Goal: Transaction & Acquisition: Purchase product/service

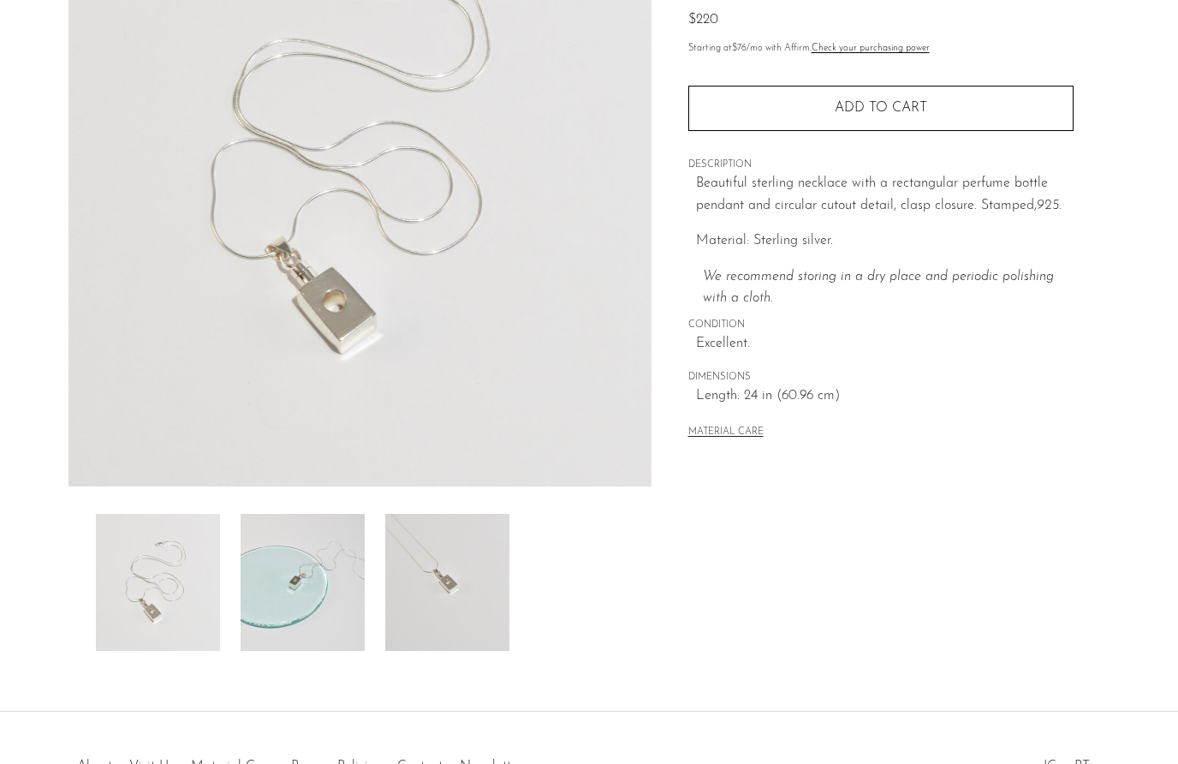
scroll to position [251, 0]
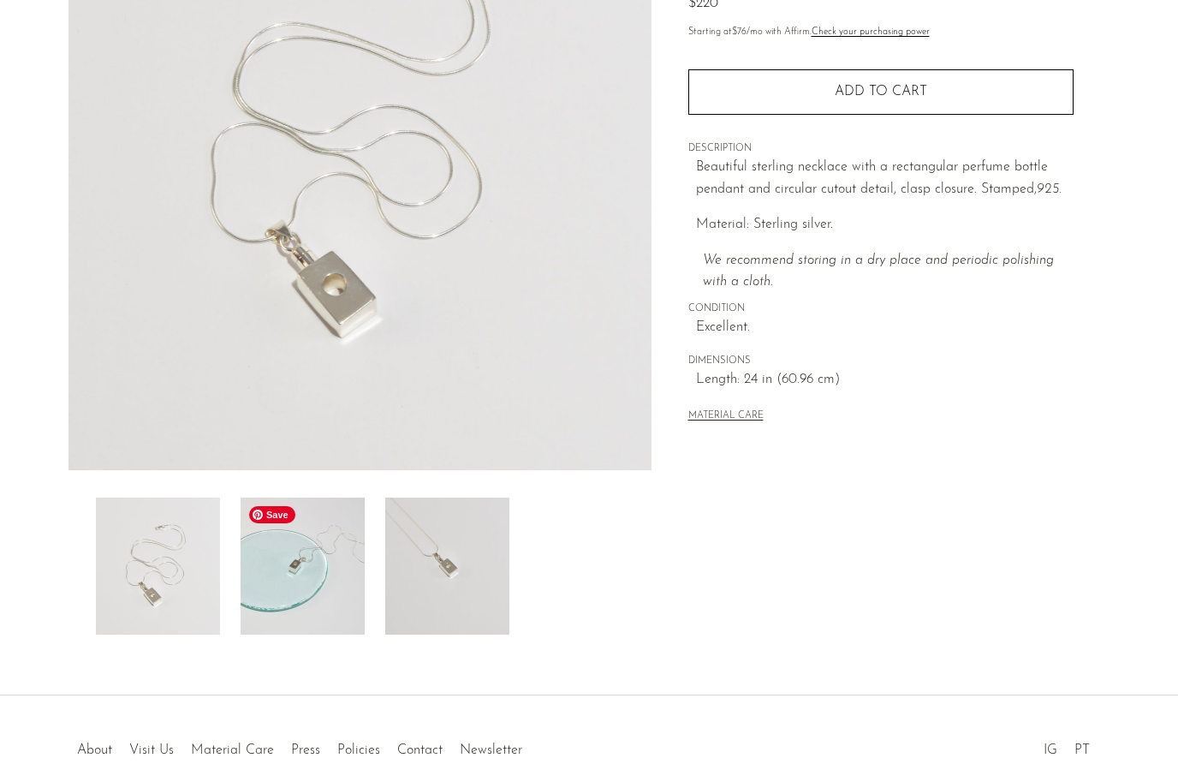
click at [301, 568] on img at bounding box center [303, 566] width 124 height 137
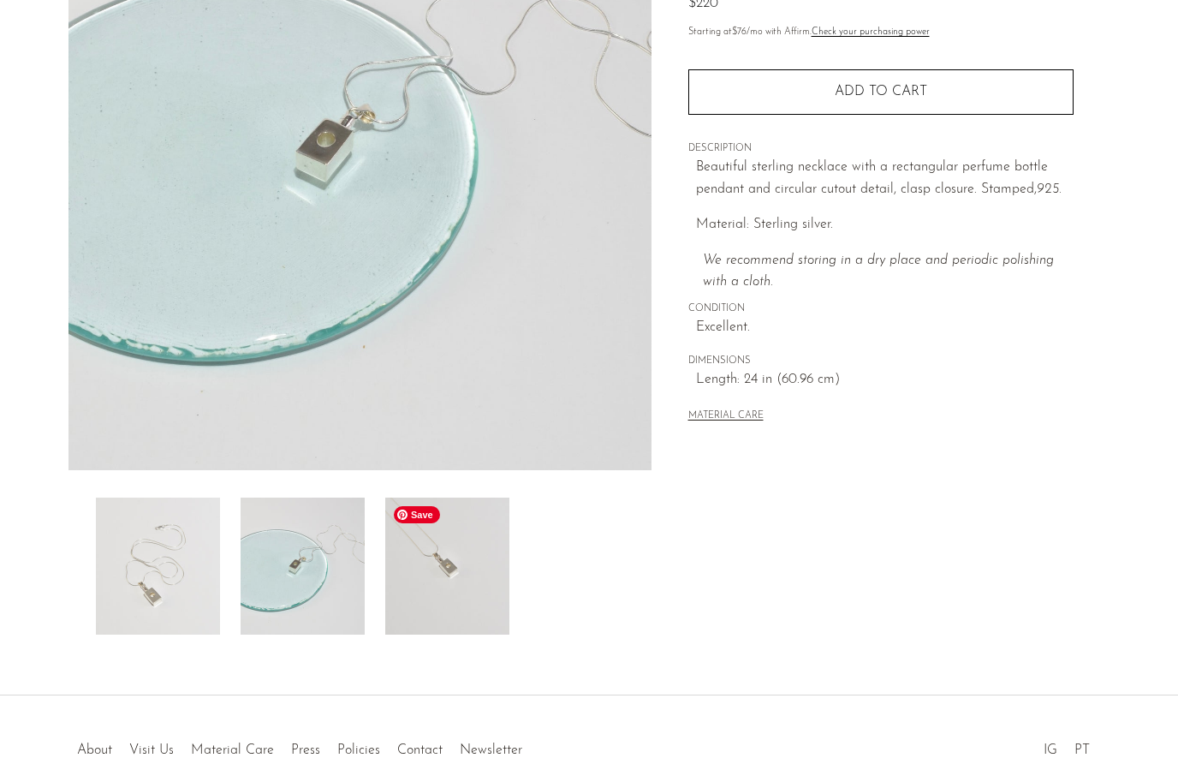
click at [422, 561] on img at bounding box center [447, 566] width 124 height 137
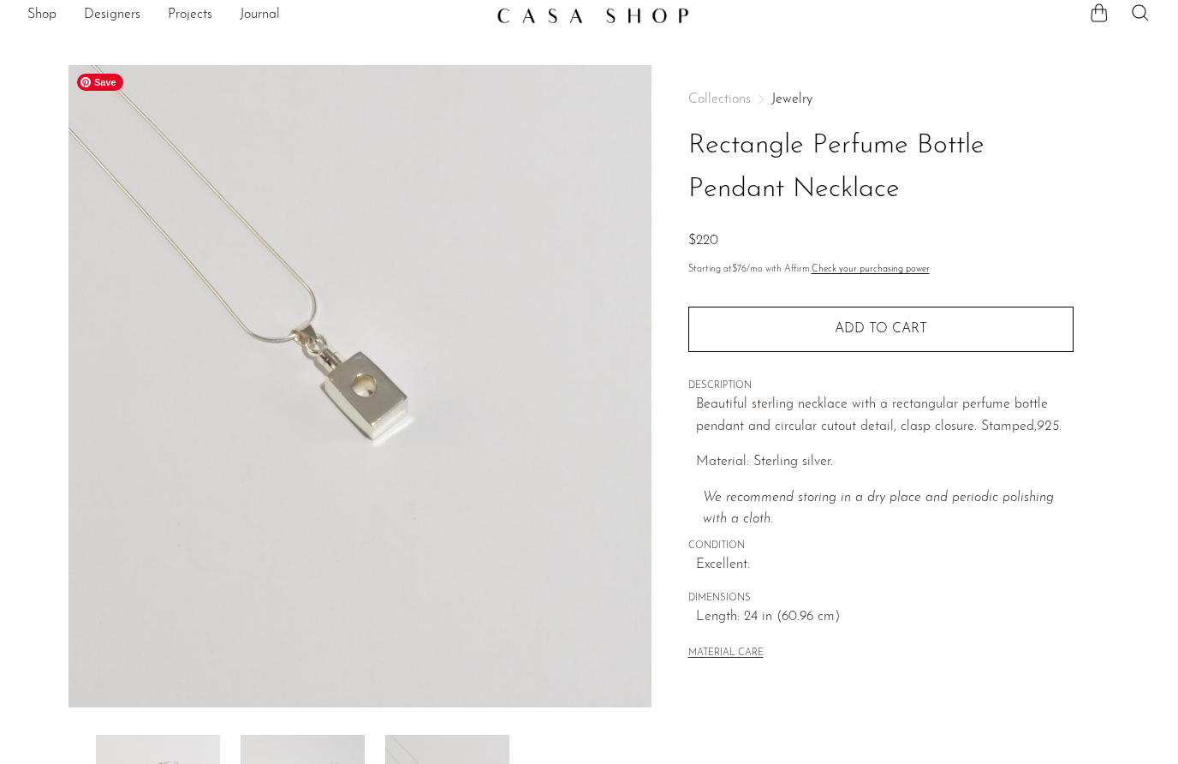
scroll to position [0, 0]
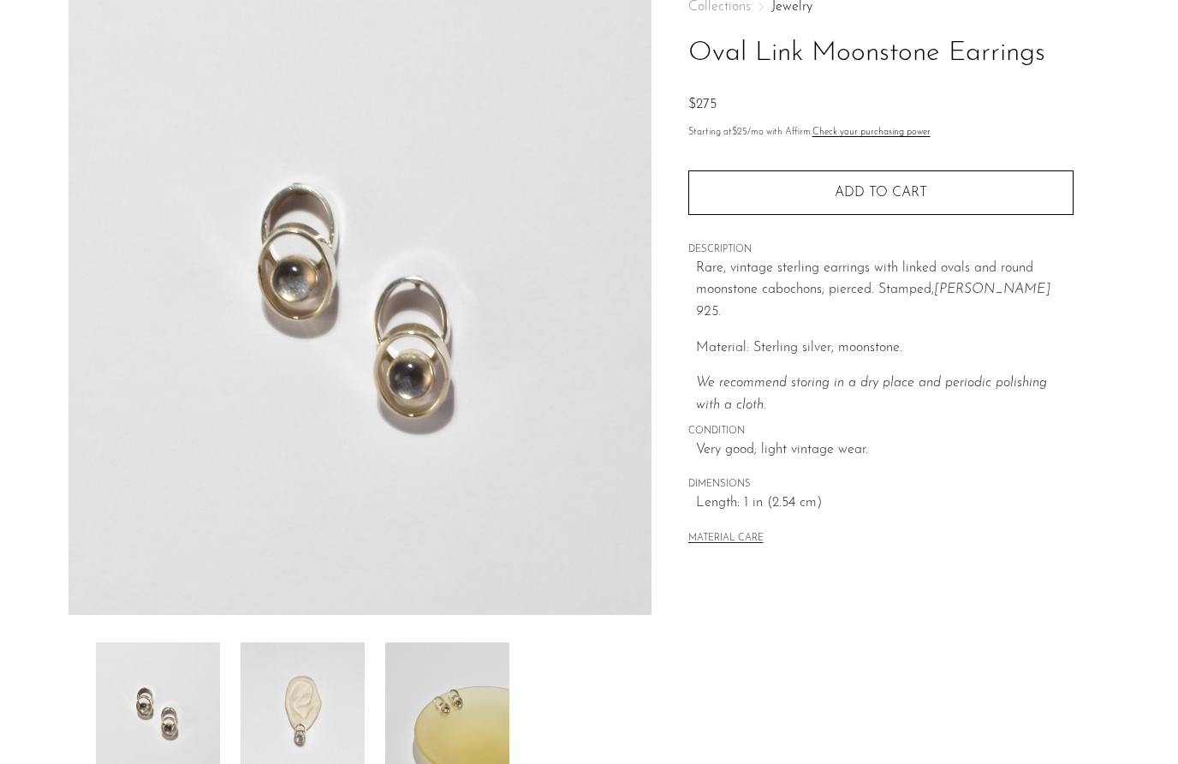
scroll to position [351, 0]
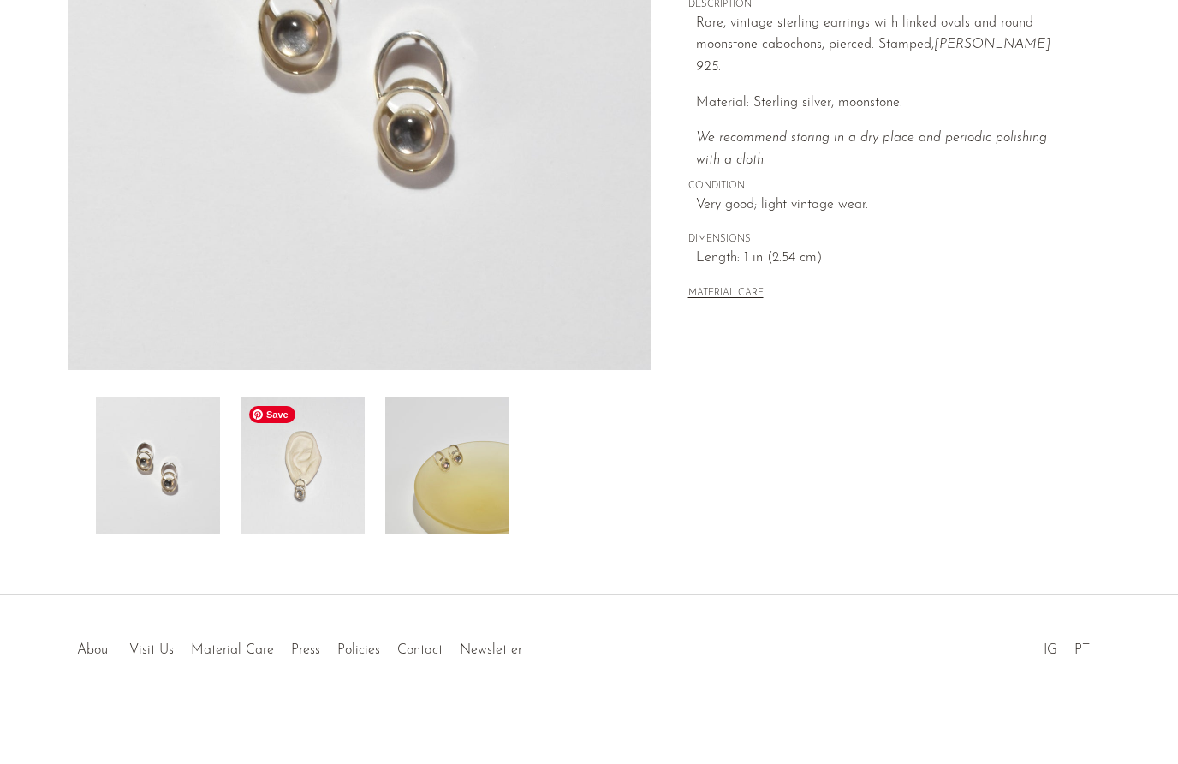
click at [326, 489] on img at bounding box center [303, 465] width 124 height 137
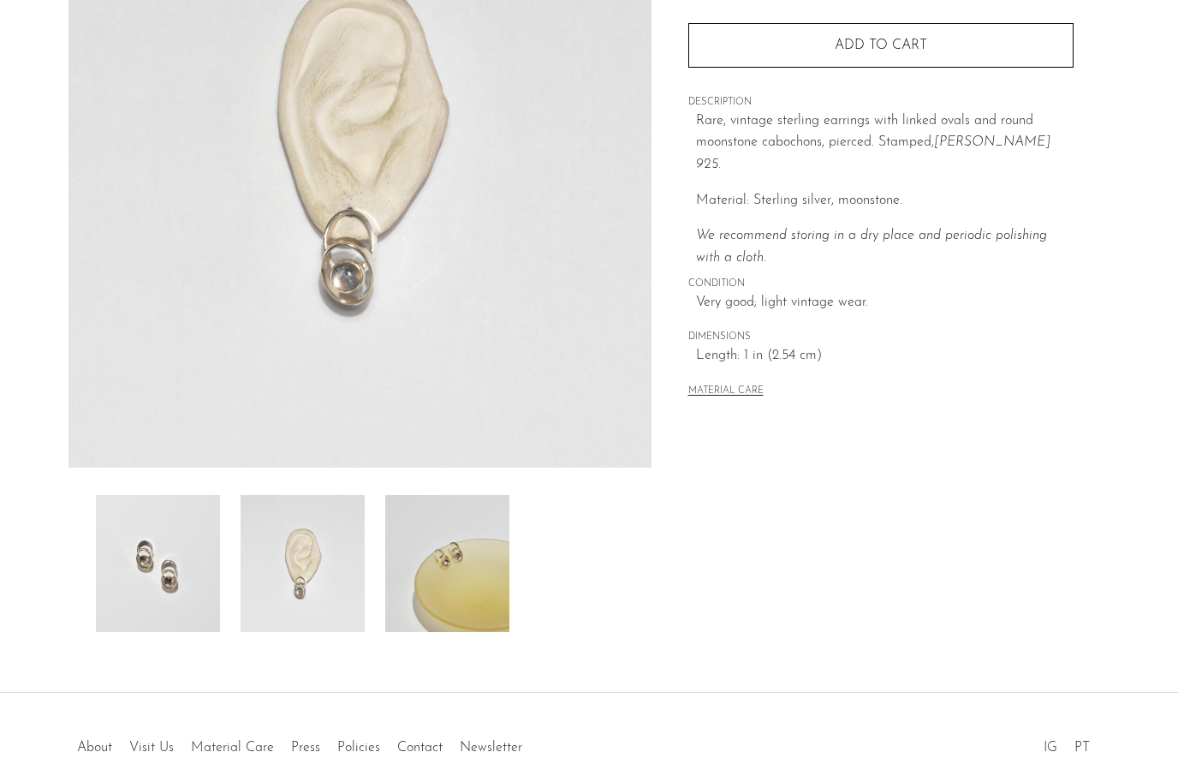
scroll to position [0, 0]
